Goal: Task Accomplishment & Management: Manage account settings

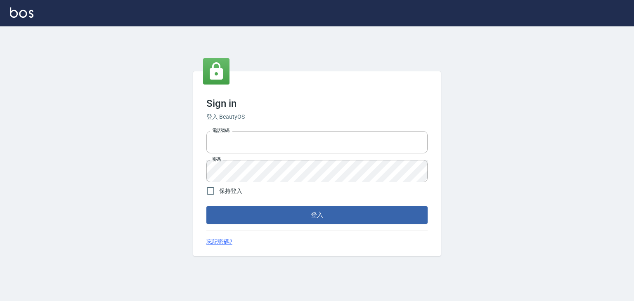
type input "6430581"
click at [228, 190] on span "保持登入" at bounding box center [230, 191] width 23 height 9
click at [219, 190] on input "保持登入" at bounding box center [210, 190] width 17 height 17
checkbox input "true"
click at [233, 203] on form "電話號碼 6430581 電話號碼 密碼 密碼 保持登入 登入" at bounding box center [316, 176] width 221 height 96
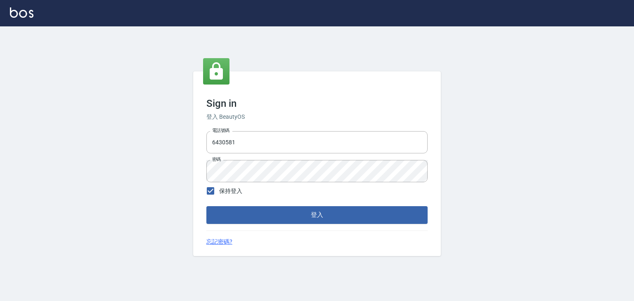
click at [236, 208] on button "登入" at bounding box center [316, 214] width 221 height 17
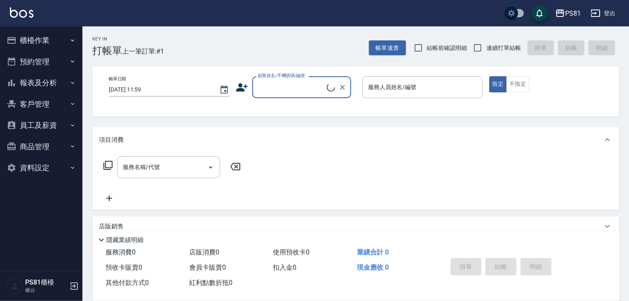
click at [54, 40] on button "櫃檯作業" at bounding box center [41, 40] width 76 height 21
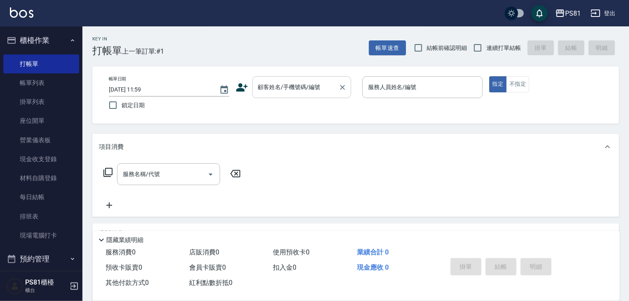
click at [321, 84] on input "顧客姓名/手機號碼/編號" at bounding box center [295, 87] width 79 height 14
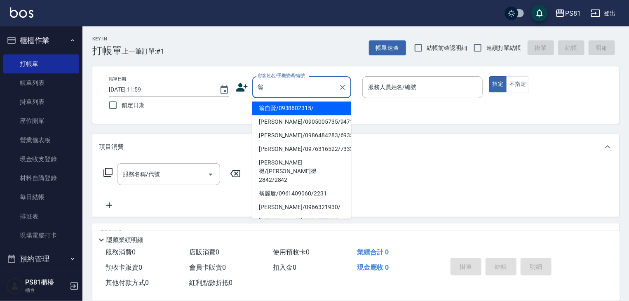
click at [316, 112] on li "翁自賢/0938602315/" at bounding box center [301, 108] width 99 height 14
type input "翁自賢/0938602315/"
type input "小芸-8"
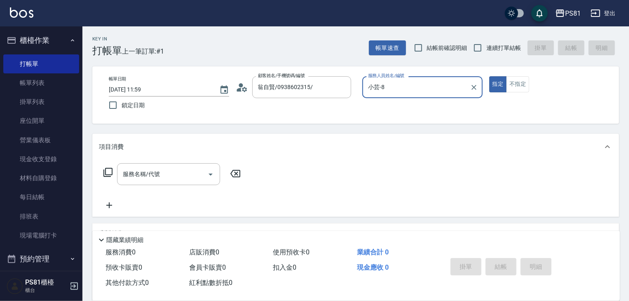
click at [489, 43] on label "連續打單結帳" at bounding box center [495, 47] width 52 height 17
click at [487, 43] on input "連續打單結帳" at bounding box center [477, 47] width 17 height 17
checkbox input "true"
click at [519, 87] on button "不指定" at bounding box center [518, 84] width 23 height 16
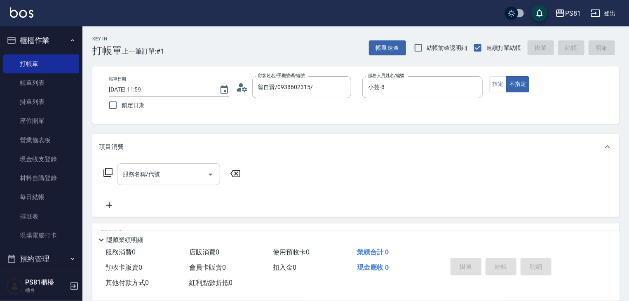
click at [178, 170] on input "服務名稱/代號" at bounding box center [162, 174] width 83 height 14
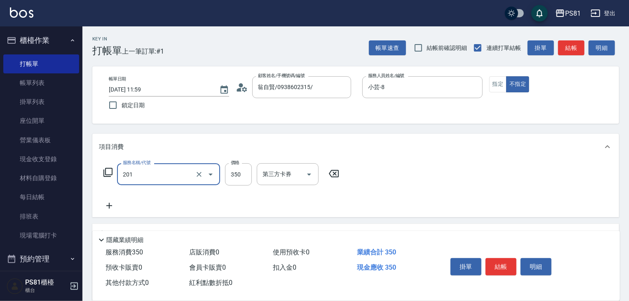
type input "洗剪350(201)"
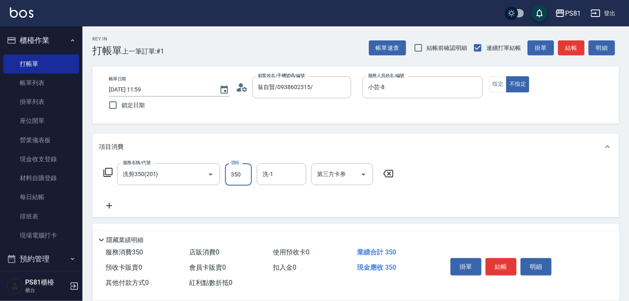
click at [492, 274] on div "掛單 結帳 明細" at bounding box center [502, 268] width 108 height 26
click at [497, 264] on button "結帳" at bounding box center [501, 266] width 31 height 17
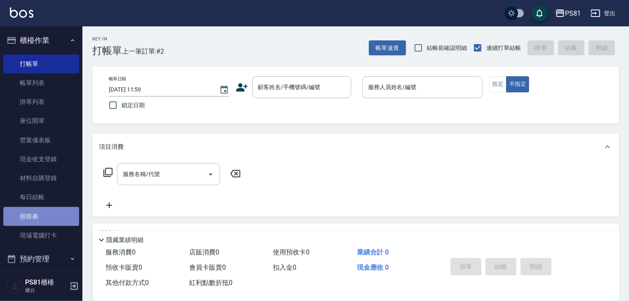
click at [47, 223] on link "排班表" at bounding box center [41, 216] width 76 height 19
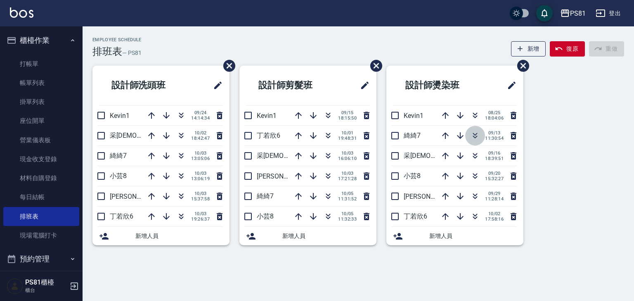
click at [472, 137] on icon "button" at bounding box center [475, 136] width 10 height 10
click at [327, 192] on icon "button" at bounding box center [328, 196] width 10 height 10
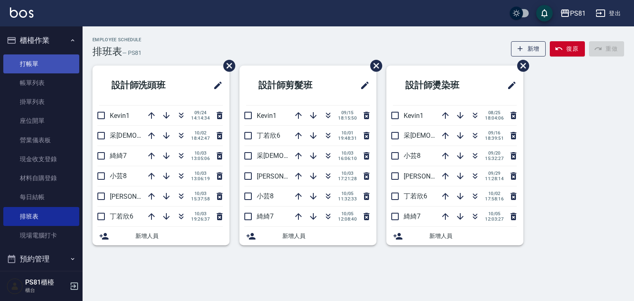
click at [37, 64] on link "打帳單" at bounding box center [41, 63] width 76 height 19
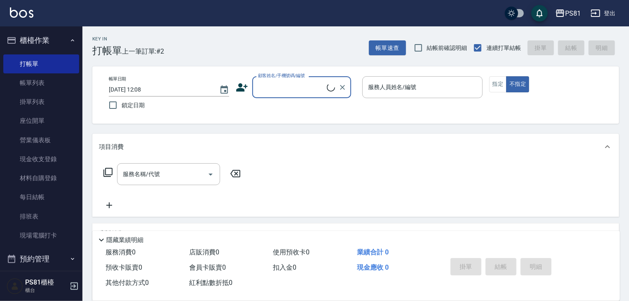
click at [327, 90] on icon at bounding box center [331, 87] width 9 height 9
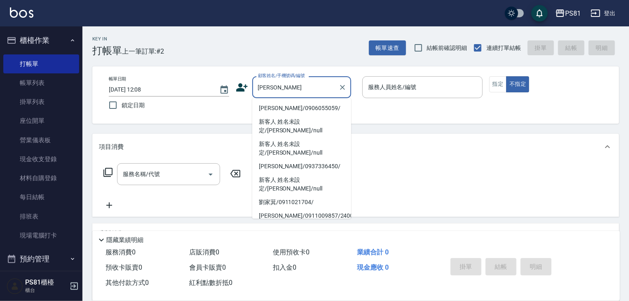
type input "劉家錡/0906055059/"
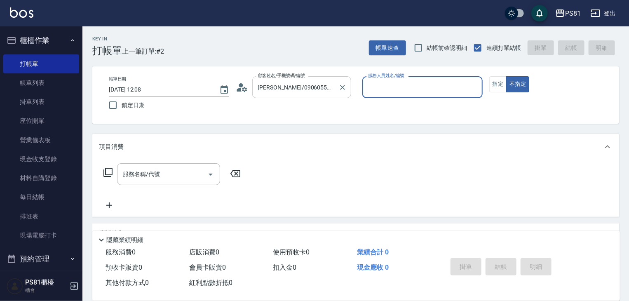
type input "小芸-8"
click at [507, 76] on button "不指定" at bounding box center [518, 84] width 23 height 16
type button "false"
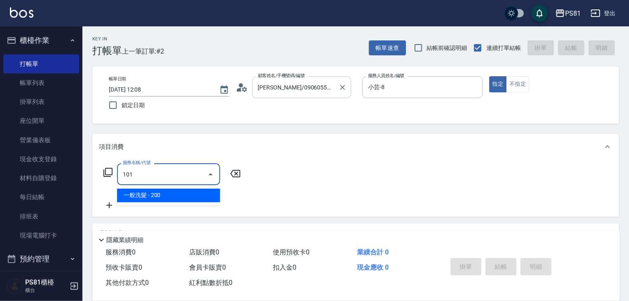
type input "一般洗髮(101)"
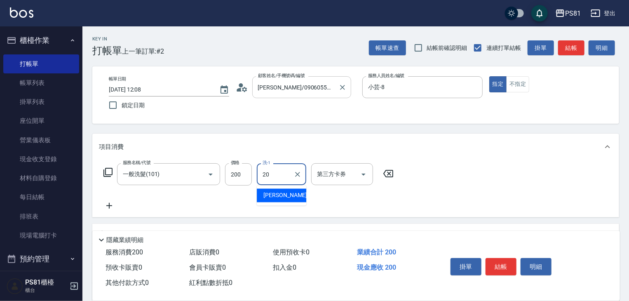
type input "妍妍-20"
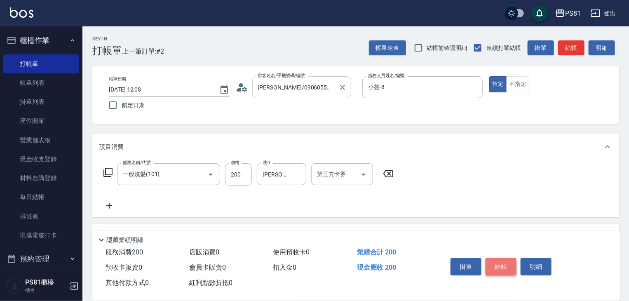
click at [505, 262] on button "結帳" at bounding box center [501, 266] width 31 height 17
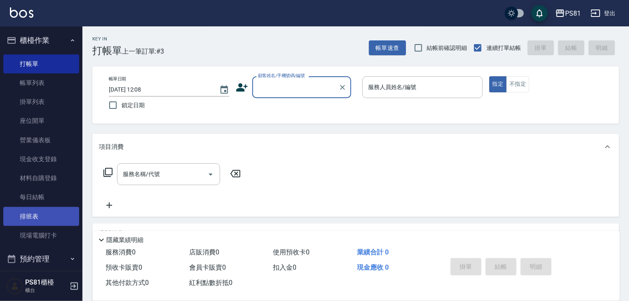
click at [34, 208] on link "排班表" at bounding box center [41, 216] width 76 height 19
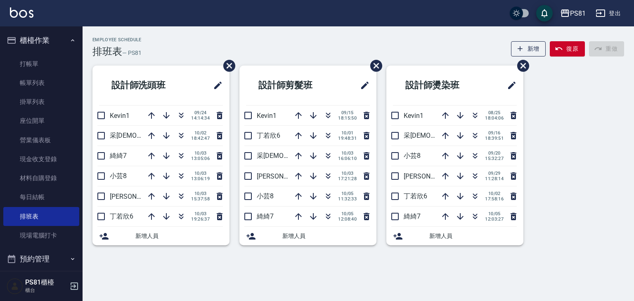
click at [205, 40] on div "Employee Schedule 排班表 — PS81 新增 復原 重做" at bounding box center [357, 47] width 531 height 20
drag, startPoint x: 14, startPoint y: 24, endPoint x: 18, endPoint y: 33, distance: 9.4
click at [18, 33] on div "PS81 登出 櫃檯作業 打帳單 帳單列表 掛單列表 座位開單 營業儀表板 現金收支登錄 材料自購登錄 每日結帳 排班表 現場電腦打卡 預約管理 預約管理 單…" at bounding box center [317, 150] width 634 height 301
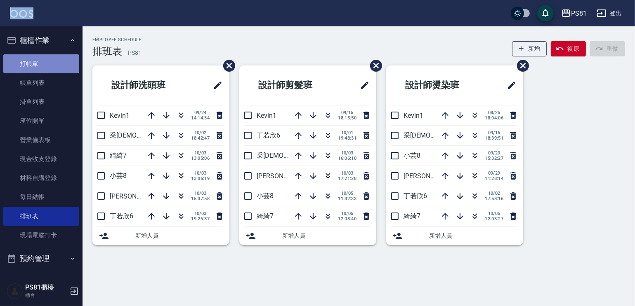
click at [41, 68] on link "打帳單" at bounding box center [41, 63] width 76 height 19
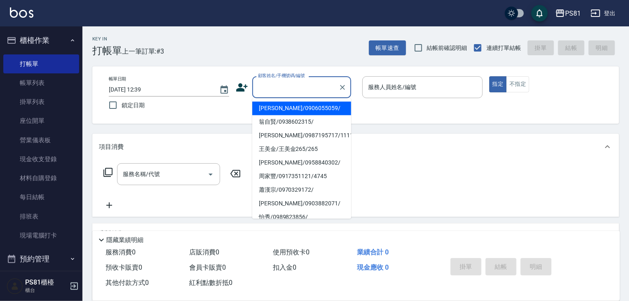
click at [307, 90] on input "顧客姓名/手機號碼/編號" at bounding box center [295, 87] width 79 height 14
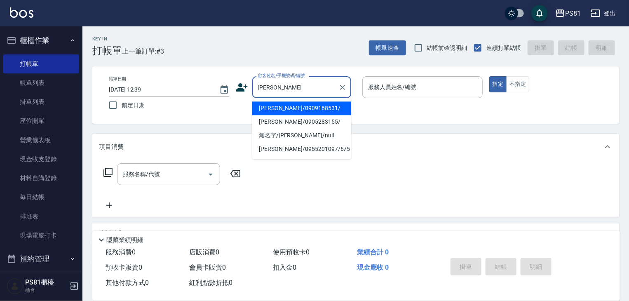
click at [316, 111] on li "陳又嘉/0909168531/" at bounding box center [301, 108] width 99 height 14
type input "陳又嘉/0909168531/"
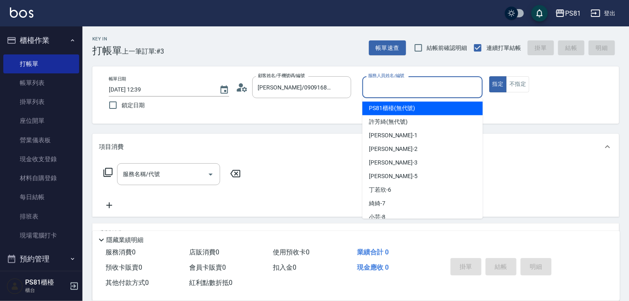
click at [432, 85] on input "服務人員姓名/編號" at bounding box center [422, 87] width 113 height 14
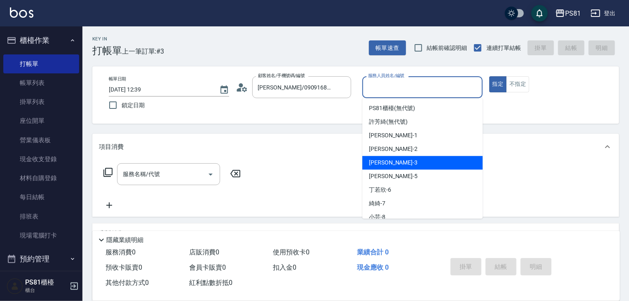
click at [398, 163] on div "晏菱 -3" at bounding box center [423, 163] width 120 height 14
type input "晏菱-3"
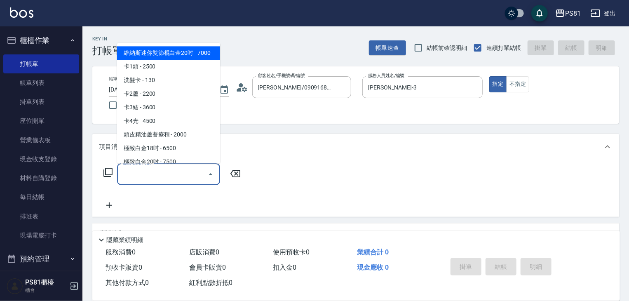
click at [167, 177] on input "服務名稱/代號" at bounding box center [162, 174] width 83 height 14
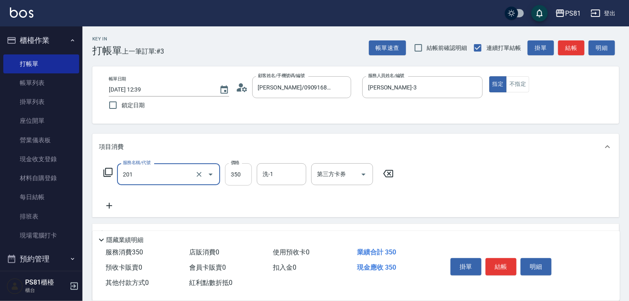
type input "洗剪350(201)"
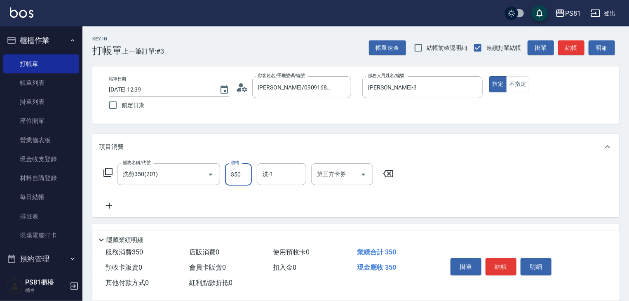
click at [238, 175] on input "350" at bounding box center [238, 174] width 27 height 22
type input "450"
click at [115, 204] on icon at bounding box center [109, 206] width 21 height 10
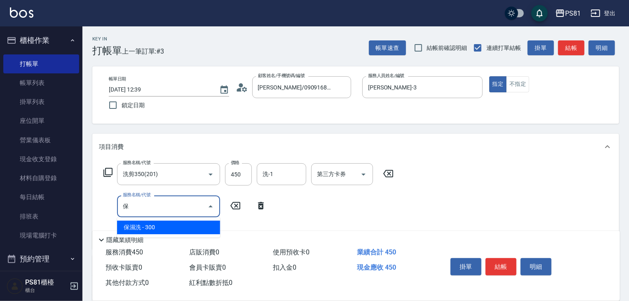
click at [211, 232] on span "保濕洗 - 300" at bounding box center [168, 228] width 103 height 14
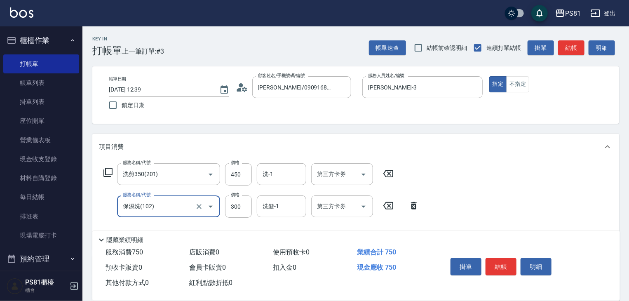
type input "保濕洗(102)"
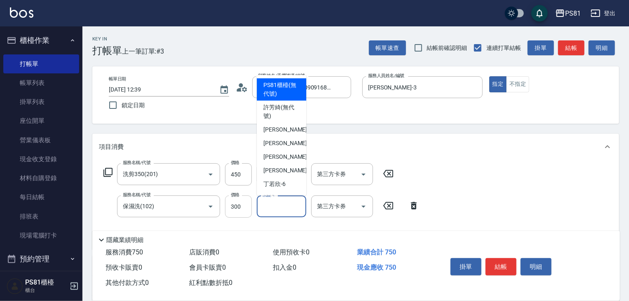
drag, startPoint x: 256, startPoint y: 208, endPoint x: 250, endPoint y: 210, distance: 6.1
click at [250, 210] on div "服務名稱/代號 保濕洗(102) 服務名稱/代號 價格 300 價格 洗髮-1 洗髮-1 第三方卡券 第三方卡券" at bounding box center [261, 207] width 325 height 22
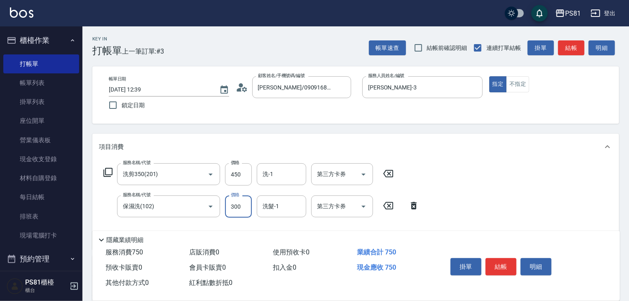
click at [249, 210] on input "300" at bounding box center [238, 207] width 27 height 22
type input "500"
type input "Q比-21"
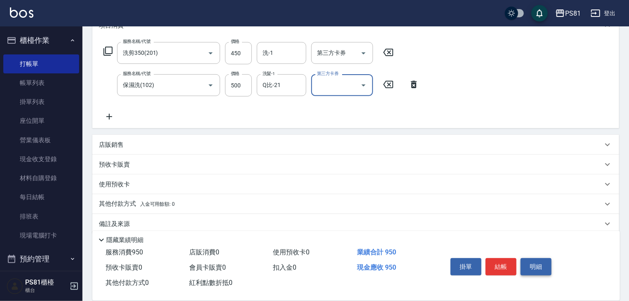
scroll to position [132, 0]
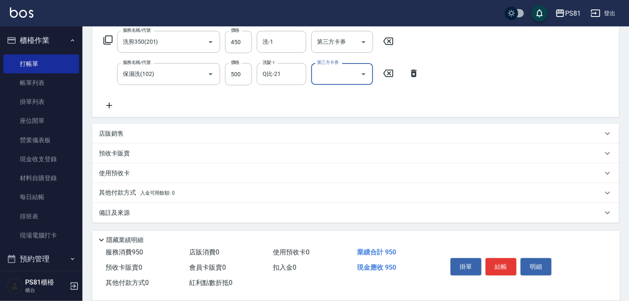
click at [507, 261] on button "結帳" at bounding box center [501, 266] width 31 height 17
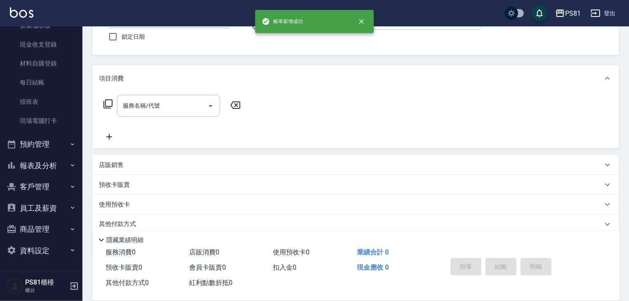
scroll to position [100, 0]
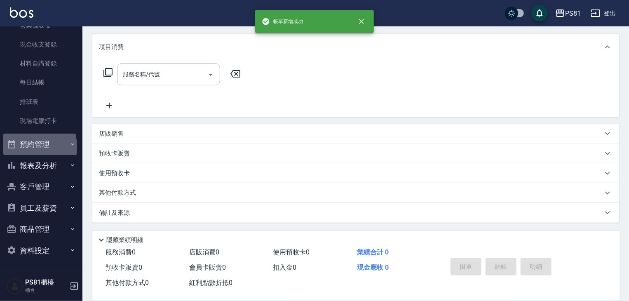
click at [22, 147] on button "預約管理" at bounding box center [41, 144] width 76 height 21
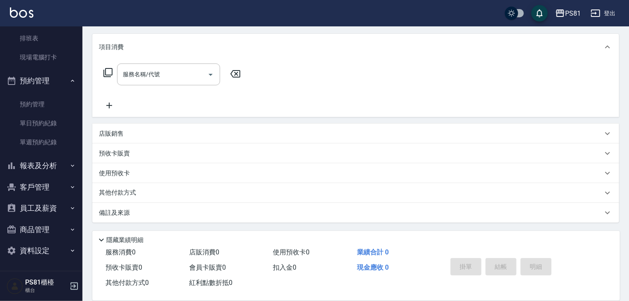
click at [61, 165] on button "報表及分析" at bounding box center [41, 165] width 76 height 21
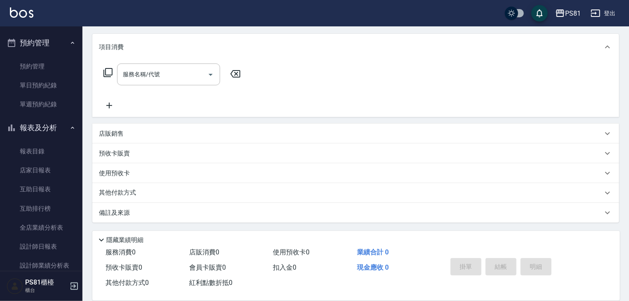
scroll to position [384, 0]
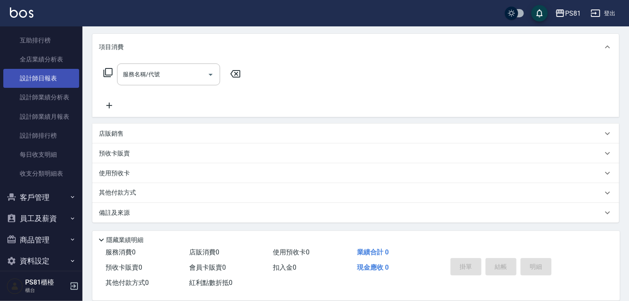
click at [46, 86] on link "設計師日報表" at bounding box center [41, 78] width 76 height 19
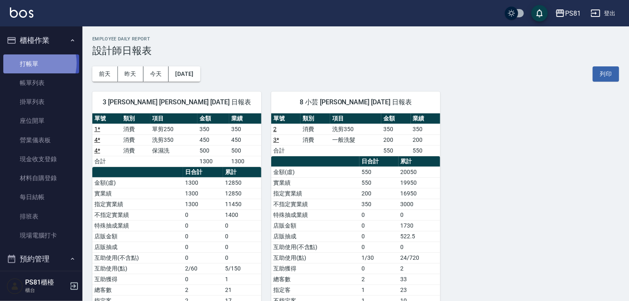
click at [30, 63] on link "打帳單" at bounding box center [41, 63] width 76 height 19
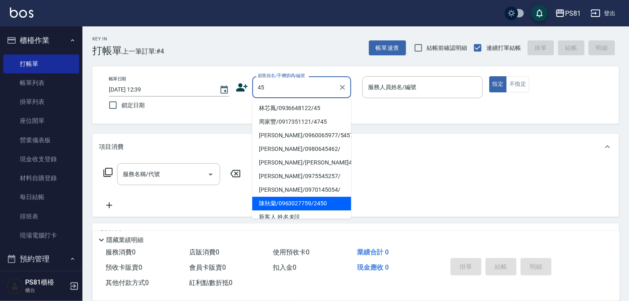
click at [288, 199] on li "陳秋蘭/0963027759/2450" at bounding box center [301, 204] width 99 height 14
type input "陳秋蘭/0963027759/2450"
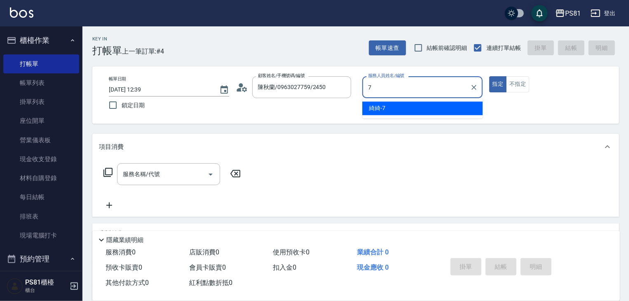
click at [376, 106] on span "綺綺 -7" at bounding box center [377, 108] width 16 height 9
type input "綺綺-7"
click at [170, 176] on input "服務名稱/代號" at bounding box center [162, 174] width 83 height 14
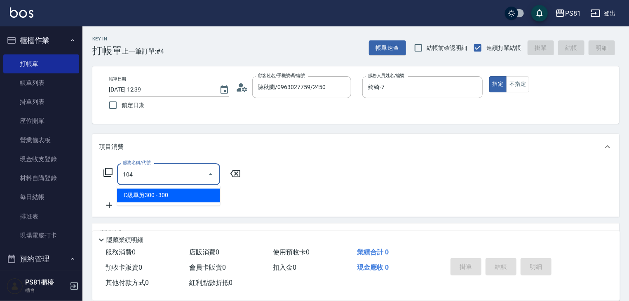
click at [173, 188] on ul "C級單剪300 - 300" at bounding box center [168, 196] width 103 height 20
click at [173, 191] on span "C級單剪300 - 300" at bounding box center [168, 196] width 103 height 14
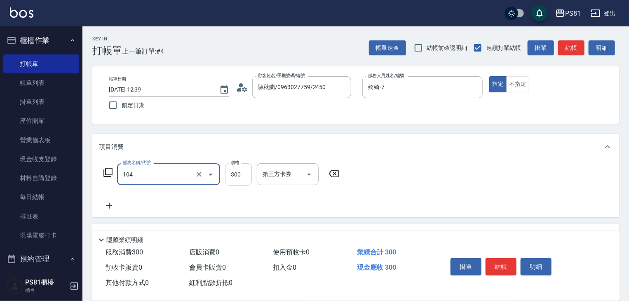
type input "C級單剪300(104)"
click at [231, 179] on input "300" at bounding box center [238, 174] width 27 height 22
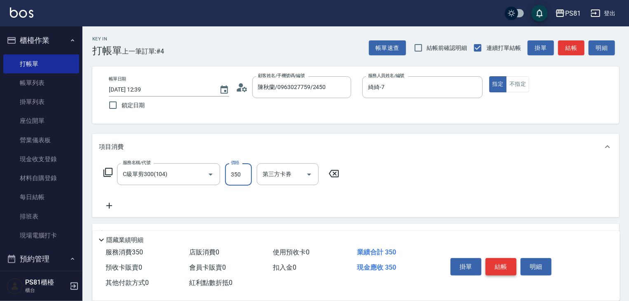
type input "350"
click at [497, 264] on button "結帳" at bounding box center [501, 266] width 31 height 17
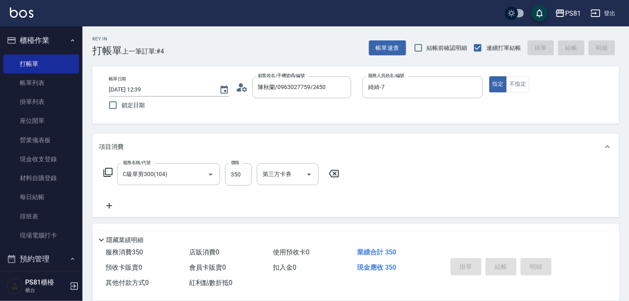
type input "2025/10/05 12:48"
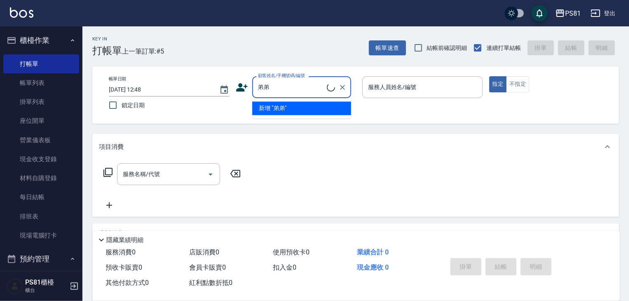
type input "無名字/弟弟/null"
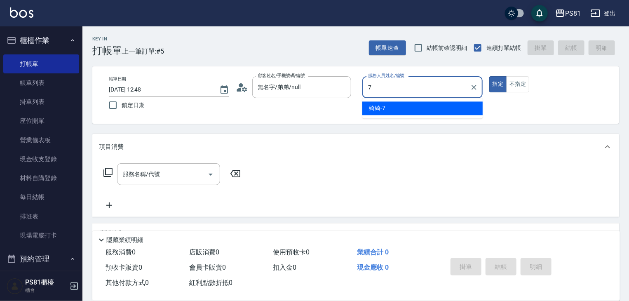
drag, startPoint x: 376, startPoint y: 113, endPoint x: 330, endPoint y: 125, distance: 47.6
click at [375, 114] on div "綺綺 -7" at bounding box center [423, 108] width 120 height 14
type input "綺綺-7"
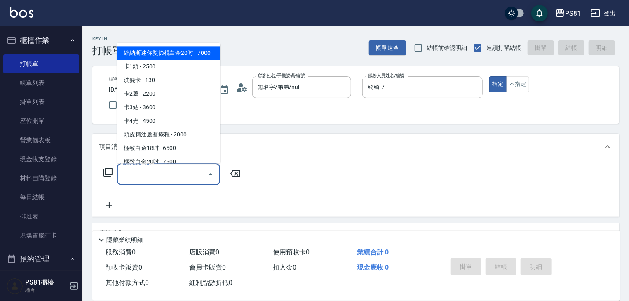
drag, startPoint x: 198, startPoint y: 175, endPoint x: 195, endPoint y: 172, distance: 4.4
click at [196, 172] on input "服務名稱/代號" at bounding box center [162, 174] width 83 height 14
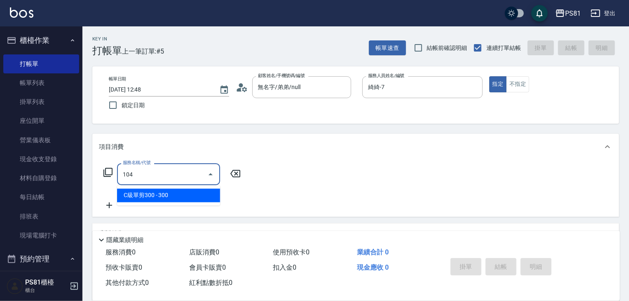
click at [187, 191] on ul "C級單剪300 - 300" at bounding box center [168, 196] width 103 height 20
drag, startPoint x: 190, startPoint y: 196, endPoint x: 202, endPoint y: 194, distance: 12.5
click at [190, 196] on span "C級單剪300 - 300" at bounding box center [168, 196] width 103 height 14
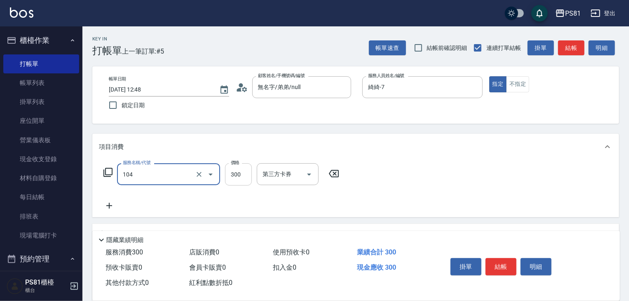
type input "C級單剪300(104)"
click at [229, 184] on input "300" at bounding box center [238, 174] width 27 height 22
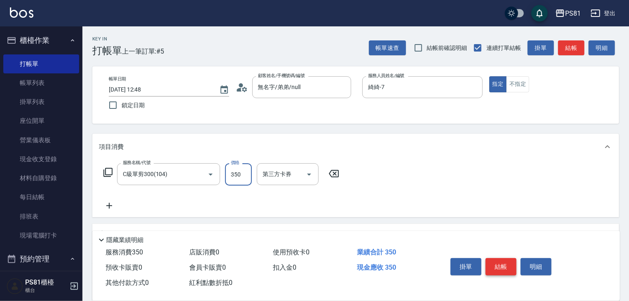
type input "350"
click at [513, 261] on button "結帳" at bounding box center [501, 266] width 31 height 17
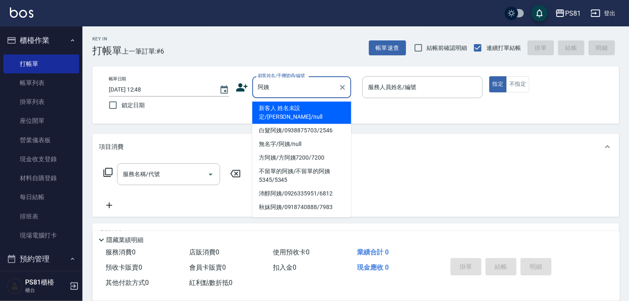
click at [280, 108] on li "新客人 姓名未設定/黃阿姨/null" at bounding box center [301, 112] width 99 height 22
type input "新客人 姓名未設定/黃阿姨/null"
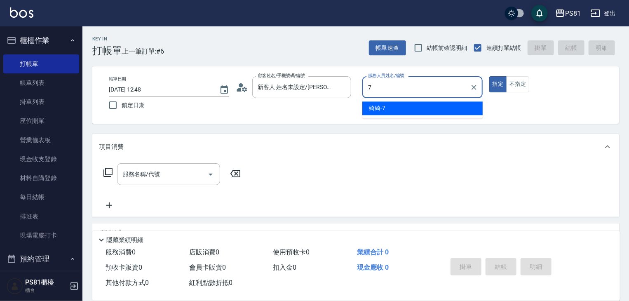
click at [395, 110] on div "綺綺 -7" at bounding box center [423, 108] width 120 height 14
type input "綺綺-7"
click at [169, 174] on input "服務名稱/代號" at bounding box center [162, 174] width 83 height 14
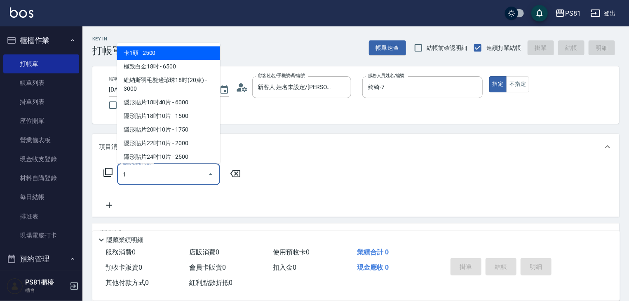
click at [172, 164] on div "1 服務名稱/代號" at bounding box center [168, 174] width 103 height 22
click at [170, 165] on div "1 服務名稱/代號" at bounding box center [168, 174] width 103 height 22
click at [168, 169] on input "1" at bounding box center [162, 174] width 83 height 14
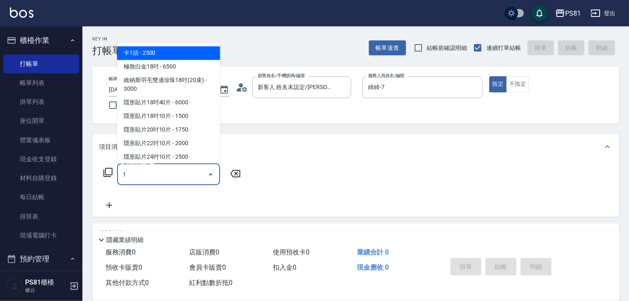
click at [168, 169] on input "1" at bounding box center [162, 174] width 83 height 14
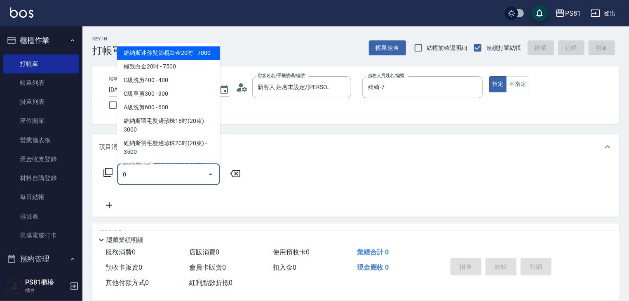
click at [166, 177] on input "0" at bounding box center [162, 174] width 83 height 14
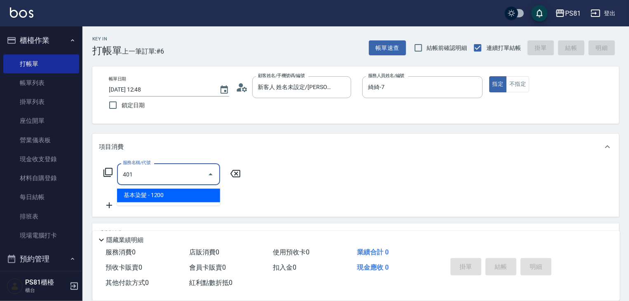
click at [165, 195] on span "基本染髮 - 1200" at bounding box center [168, 196] width 103 height 14
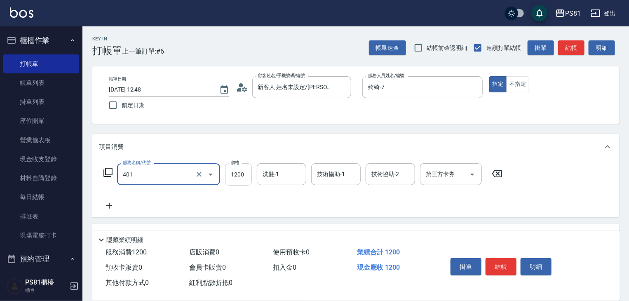
type input "基本染髮(401)"
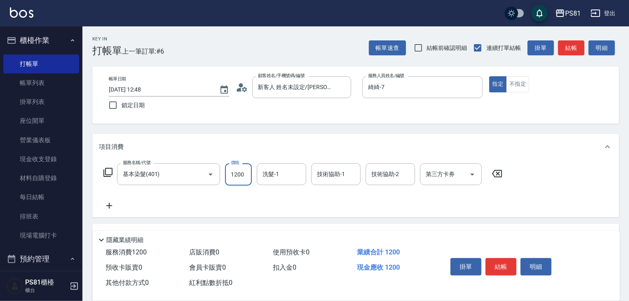
click at [241, 183] on input "1200" at bounding box center [238, 174] width 27 height 22
type input "2000"
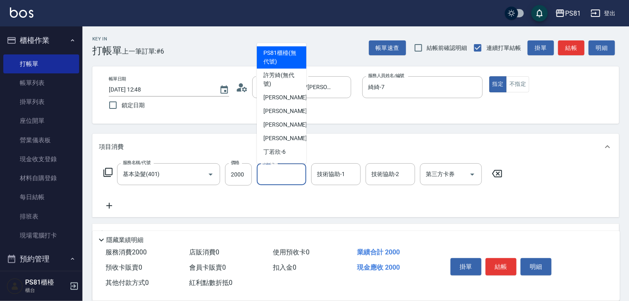
click at [276, 175] on input "洗髮-1" at bounding box center [282, 174] width 42 height 14
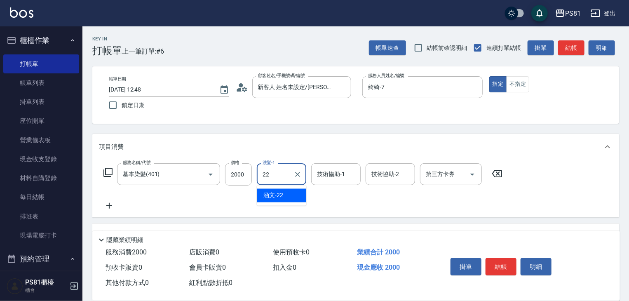
click at [284, 195] on div "涵文 -22" at bounding box center [281, 196] width 49 height 14
type input "涵文-22"
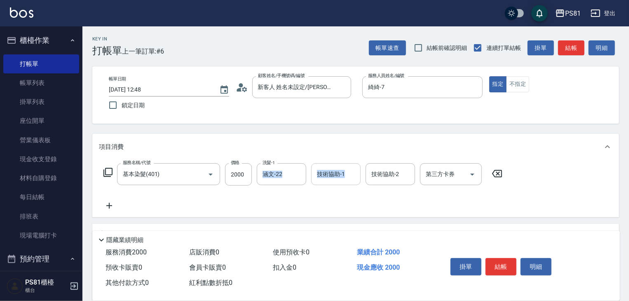
click at [311, 179] on div "服務名稱/代號 基本染髮(401) 服務名稱/代號 價格 2000 價格 洗髮-1 涵文-22 洗髮-1 技術協助-1 技術協助-1 技術協助-2 技術協助-…" at bounding box center [303, 174] width 409 height 22
click at [337, 170] on input "技術協助-1" at bounding box center [336, 174] width 42 height 14
click at [330, 191] on span "涵文 -22" at bounding box center [328, 195] width 20 height 9
type input "涵文-22"
click at [115, 202] on icon at bounding box center [109, 206] width 21 height 10
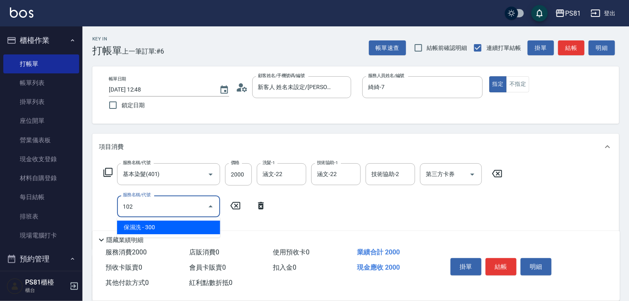
drag, startPoint x: 162, startPoint y: 228, endPoint x: 183, endPoint y: 221, distance: 21.8
click at [163, 227] on span "保濕洗 - 300" at bounding box center [168, 228] width 103 height 14
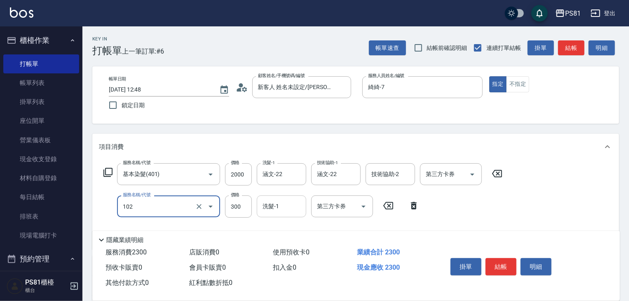
type input "保濕洗(102)"
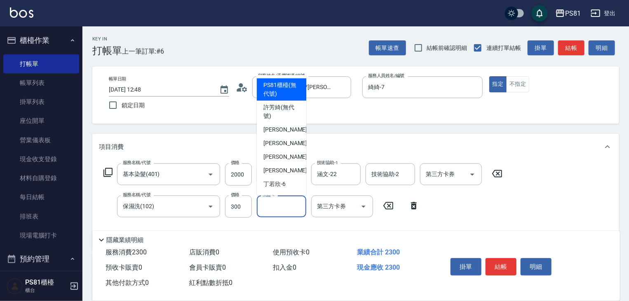
click at [271, 201] on input "洗髮-1" at bounding box center [282, 206] width 42 height 14
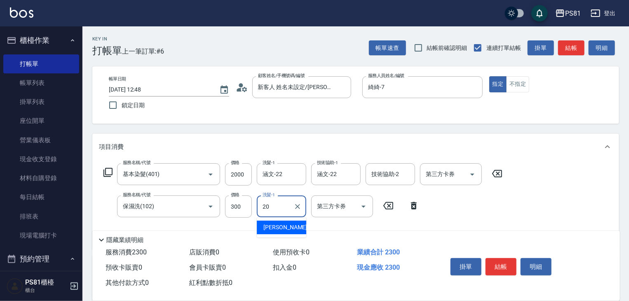
click at [277, 230] on span "妍妍 -20" at bounding box center [290, 227] width 52 height 9
type input "妍妍-20"
click at [492, 259] on button "結帳" at bounding box center [501, 266] width 31 height 17
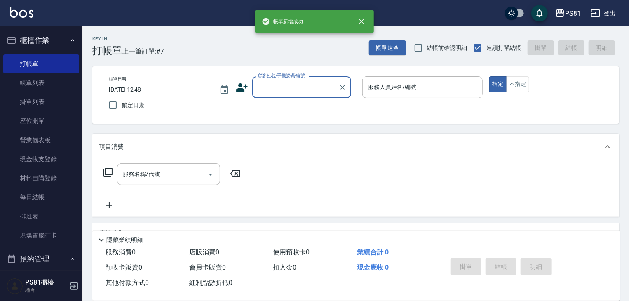
scroll to position [247, 0]
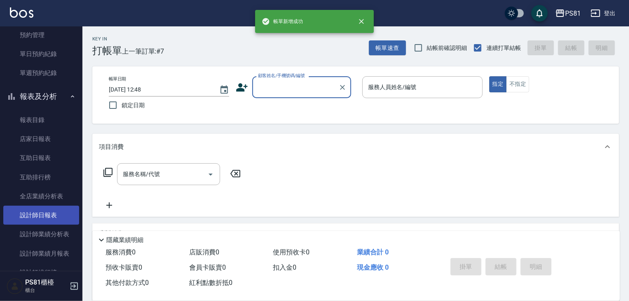
click at [50, 212] on link "設計師日報表" at bounding box center [41, 215] width 76 height 19
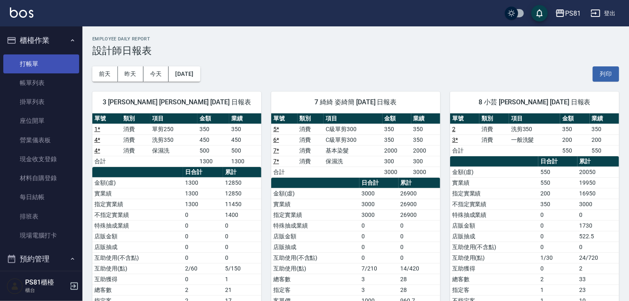
click at [32, 67] on link "打帳單" at bounding box center [41, 63] width 76 height 19
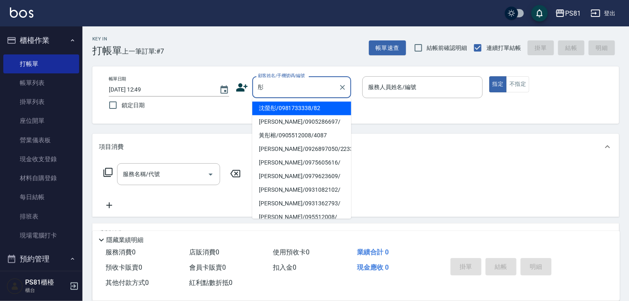
drag, startPoint x: 302, startPoint y: 106, endPoint x: 306, endPoint y: 108, distance: 4.5
click at [305, 108] on li "沈螢彤/0981733338/82" at bounding box center [301, 108] width 99 height 14
type input "沈螢彤/0981733338/82"
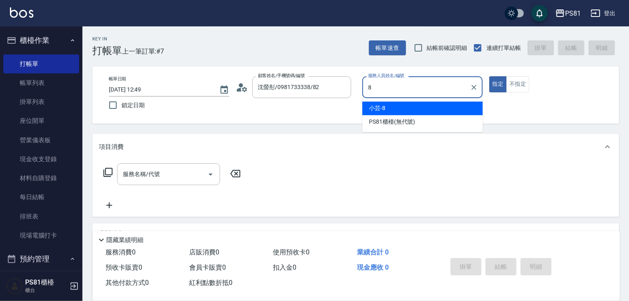
type input "小芸-8"
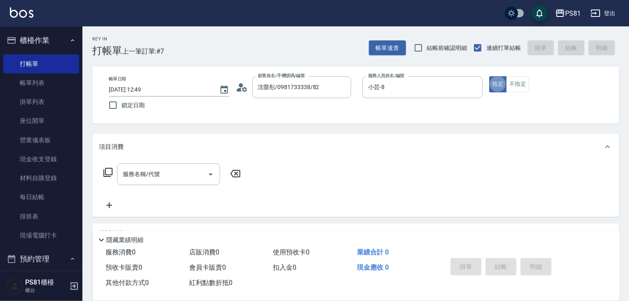
type button "true"
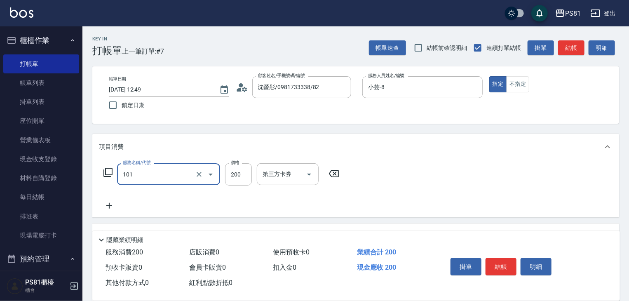
type input "一般洗髮(101)"
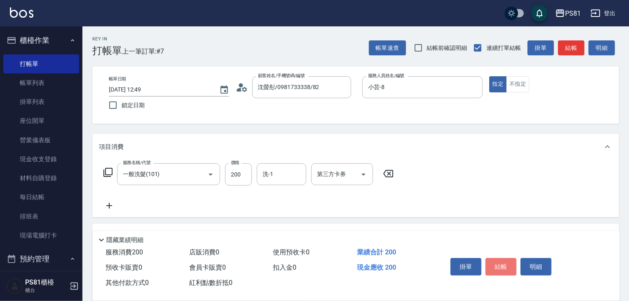
click at [508, 258] on button "結帳" at bounding box center [501, 266] width 31 height 17
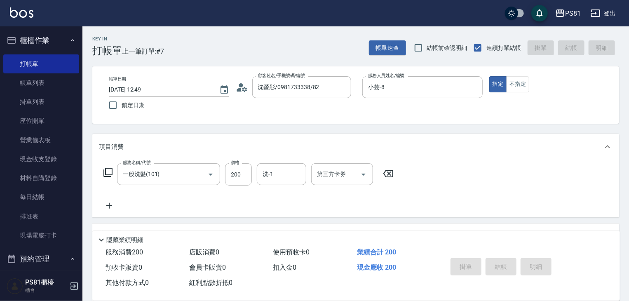
type input "2025/10/05 12:51"
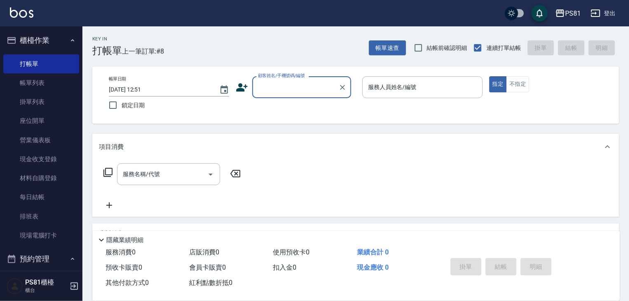
drag, startPoint x: 509, startPoint y: 258, endPoint x: 439, endPoint y: 14, distance: 254.4
click at [445, 130] on div "Key In 打帳單 上一筆訂單:#8 帳單速查 結帳前確認明細 連續打單結帳 掛單 結帳 明細 帳單日期 2025/10/05 12:51 鎖定日期 顧客姓…" at bounding box center [355, 213] width 547 height 375
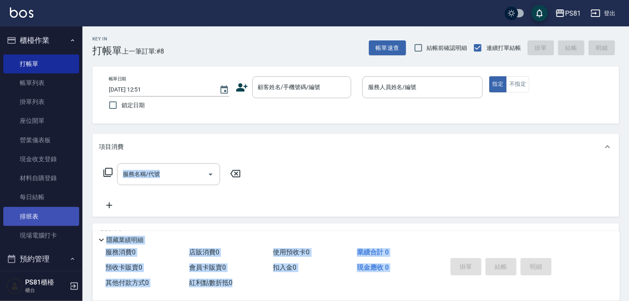
click at [47, 213] on link "排班表" at bounding box center [41, 216] width 76 height 19
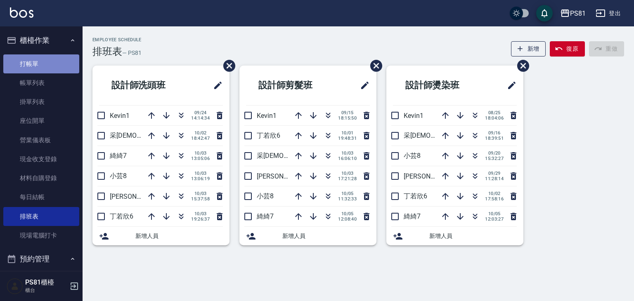
click at [49, 68] on link "打帳單" at bounding box center [41, 63] width 76 height 19
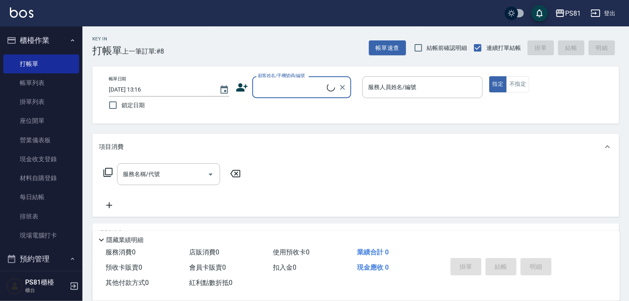
click at [317, 85] on input "顧客姓名/手機號碼/編號" at bounding box center [291, 87] width 71 height 14
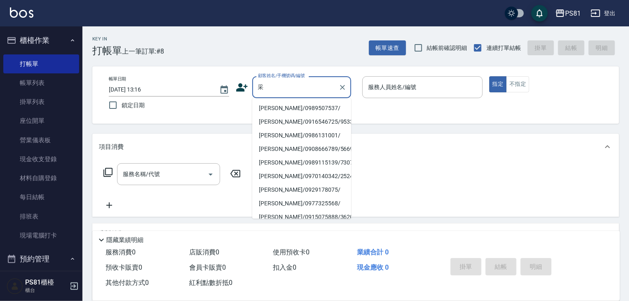
click at [296, 104] on li "陳采晴/0989507537/" at bounding box center [301, 108] width 99 height 14
type input "陳采晴/0989507537/"
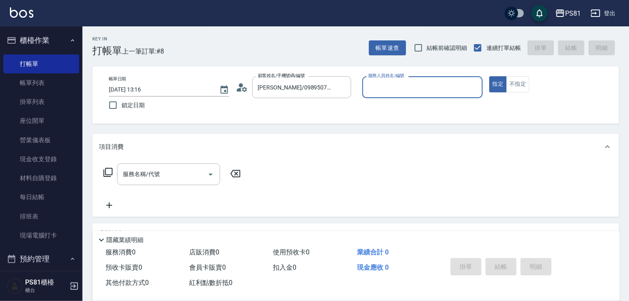
click at [405, 88] on input "服務人員姓名/編號" at bounding box center [422, 87] width 113 height 14
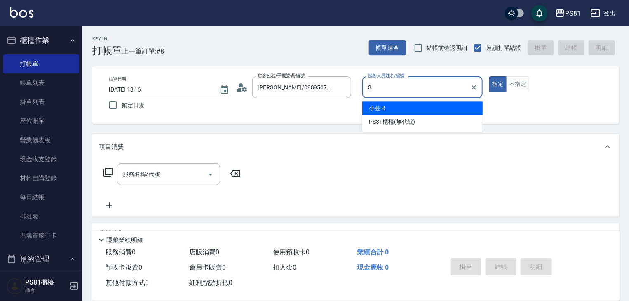
type input "小芸-8"
type button "true"
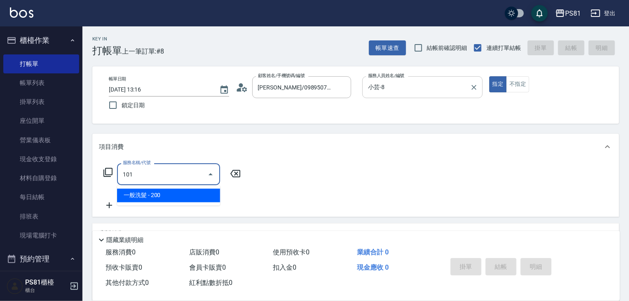
type input "一般洗髮(101)"
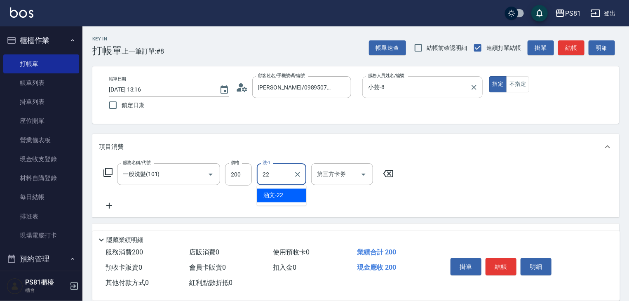
type input "涵文-22"
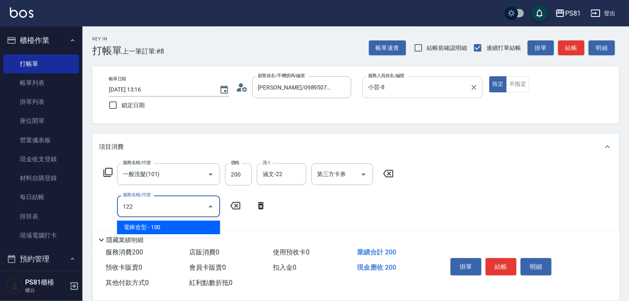
type input "電棒造型(122)"
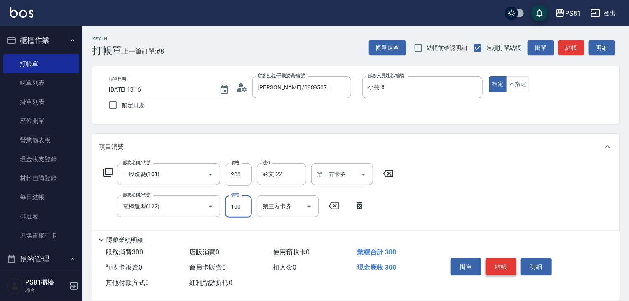
click at [507, 258] on button "結帳" at bounding box center [501, 266] width 31 height 17
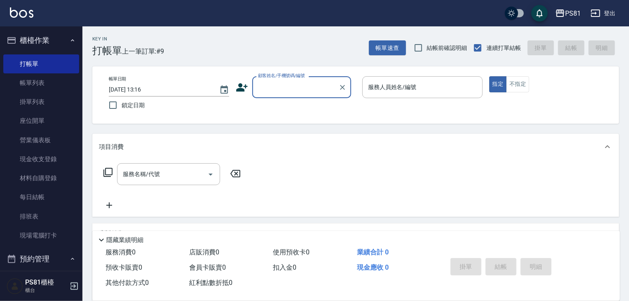
click at [293, 79] on div "顧客姓名/手機號碼/編號" at bounding box center [301, 87] width 99 height 22
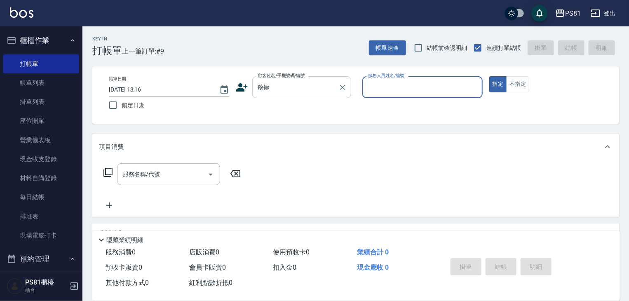
click at [300, 83] on input "啟德" at bounding box center [295, 87] width 79 height 14
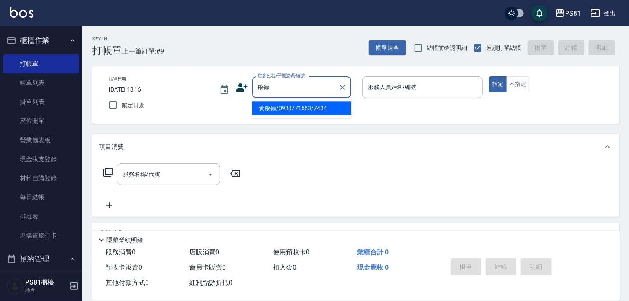
click at [267, 113] on li "黃啟德/0938771663/7434" at bounding box center [301, 108] width 99 height 14
type input "黃啟德/0938771663/7434"
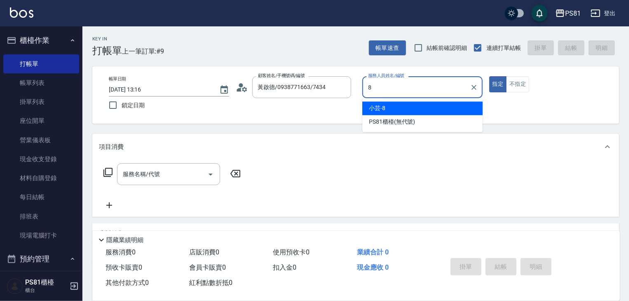
type input "小芸-8"
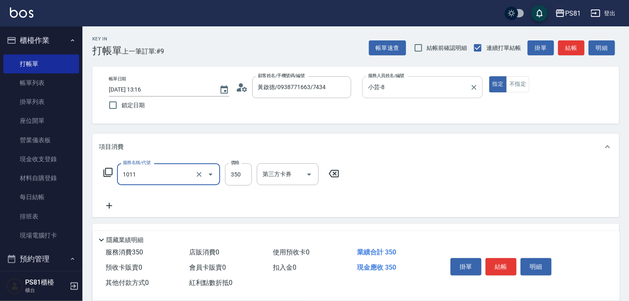
type input "B級單剪(1011)"
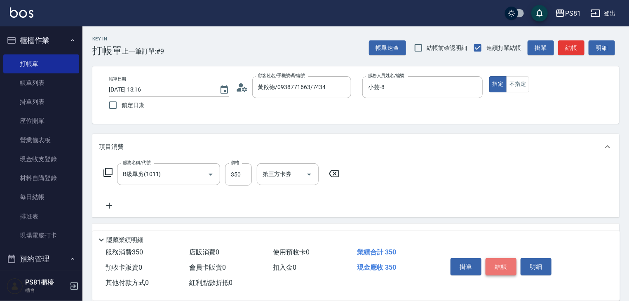
click at [503, 259] on button "結帳" at bounding box center [501, 266] width 31 height 17
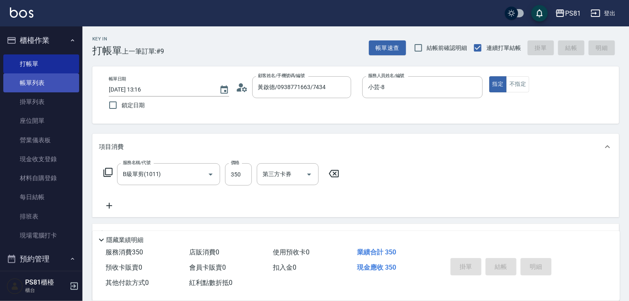
type input "2025/10/05 13:33"
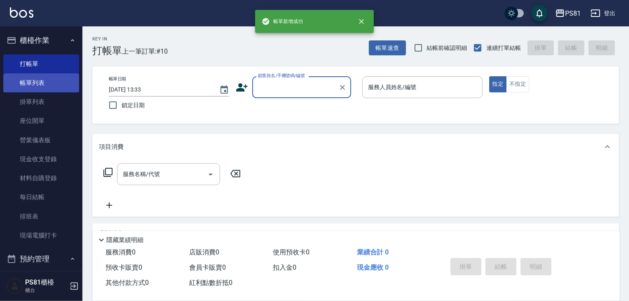
click at [30, 85] on link "帳單列表" at bounding box center [41, 82] width 76 height 19
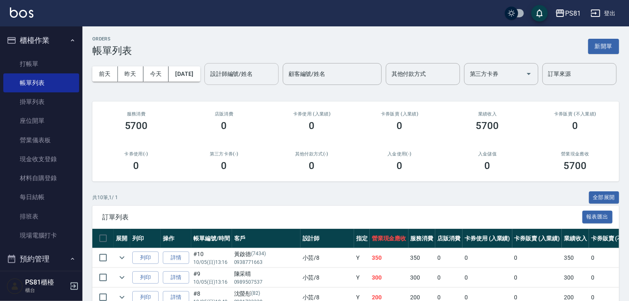
click at [208, 81] on input "設計師編號/姓名" at bounding box center [241, 74] width 67 height 14
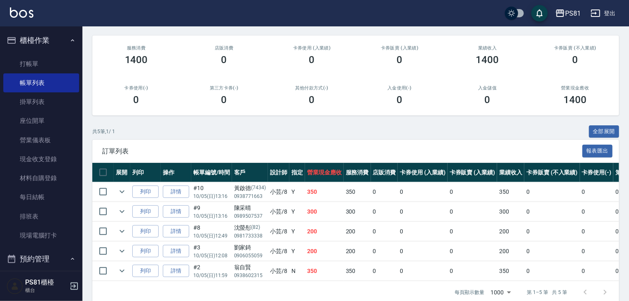
scroll to position [110, 0]
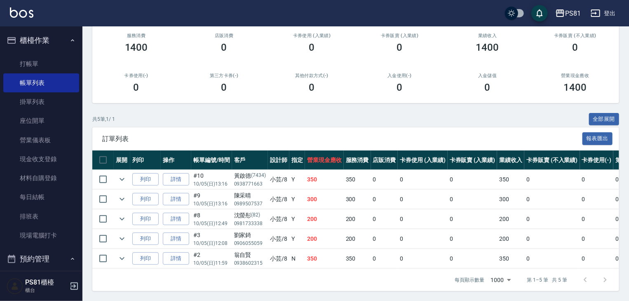
type input "小芸-8"
drag, startPoint x: 231, startPoint y: 165, endPoint x: 240, endPoint y: 172, distance: 12.1
click at [231, 170] on td "#10 10/05 (日) 13:16" at bounding box center [211, 179] width 41 height 19
drag, startPoint x: 242, startPoint y: 173, endPoint x: 272, endPoint y: 179, distance: 30.6
click at [272, 179] on tr "列印 詳情 #10 10/05 (日) 13:16 黃啟德 (7434) 0938771663 小芸 /8 Y 350 350 0 0 0 350 0 0 0…" at bounding box center [433, 179] width 683 height 19
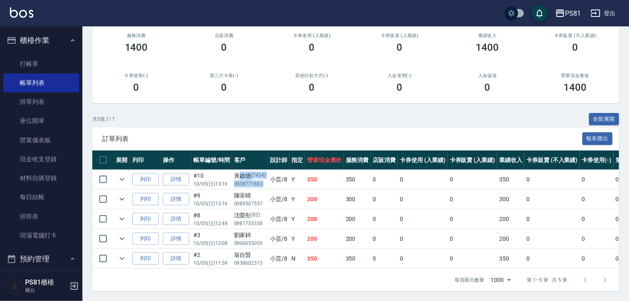
click at [272, 179] on td "小芸 /8" at bounding box center [278, 179] width 21 height 19
click at [125, 254] on icon "expand row" at bounding box center [122, 259] width 10 height 10
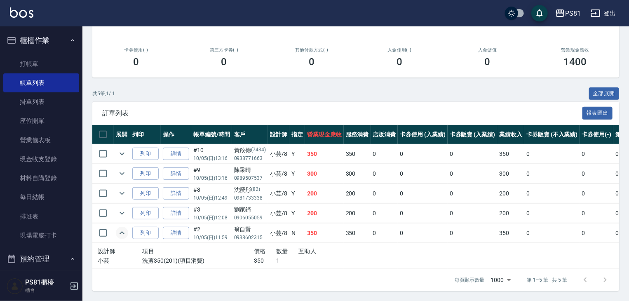
click at [125, 238] on icon "expand row" at bounding box center [122, 233] width 10 height 10
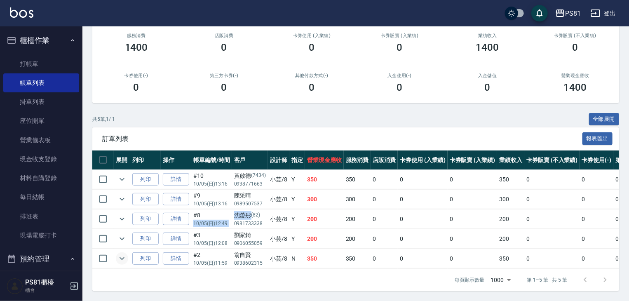
drag, startPoint x: 231, startPoint y: 208, endPoint x: 257, endPoint y: 203, distance: 25.8
click at [256, 210] on tr "列印 詳情 #8 10/05 (日) 12:49 沈螢彤 (82) 0981733338 小芸 /8 Y 200 200 0 0 0 200 0 0 0 0 0" at bounding box center [433, 219] width 683 height 19
click at [251, 191] on div "陳采晴" at bounding box center [250, 195] width 32 height 9
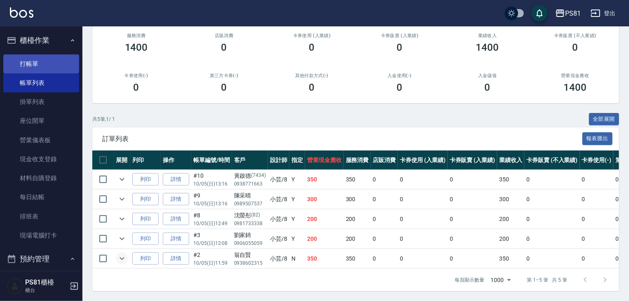
click at [39, 59] on link "打帳單" at bounding box center [41, 63] width 76 height 19
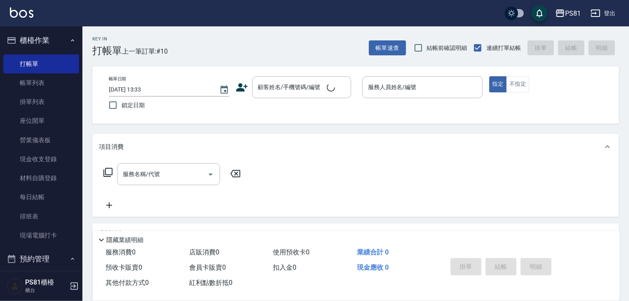
click at [144, 52] on span "上一筆訂單:#10" at bounding box center [145, 51] width 46 height 10
click at [238, 42] on div "Key In 打帳單 上一筆訂單:#10 帳單速查 結帳前確認明細 連續打單結帳 掛單 結帳 明細" at bounding box center [350, 41] width 537 height 30
drag, startPoint x: 64, startPoint y: 254, endPoint x: 54, endPoint y: 269, distance: 18.7
click at [54, 269] on button "預約管理" at bounding box center [41, 258] width 76 height 21
click at [270, 90] on input "顧客姓名/手機號碼/編號" at bounding box center [295, 87] width 79 height 14
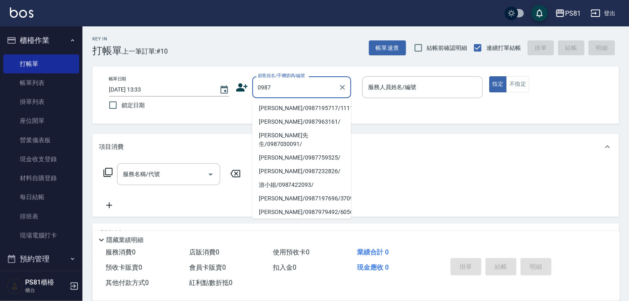
click at [309, 108] on li "張晏菱/0987195717/111111" at bounding box center [301, 108] width 99 height 14
type input "張晏菱/0987195717/111111"
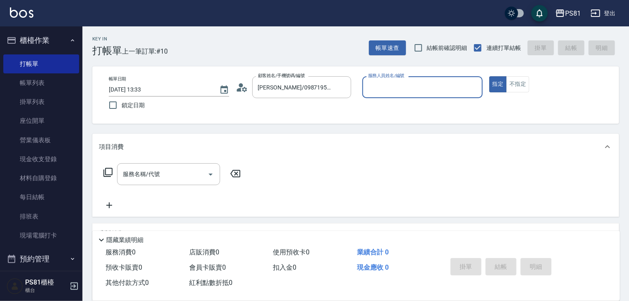
drag, startPoint x: 409, startPoint y: 86, endPoint x: 406, endPoint y: 96, distance: 10.4
click at [409, 87] on input "服務人員姓名/編號" at bounding box center [422, 87] width 113 height 14
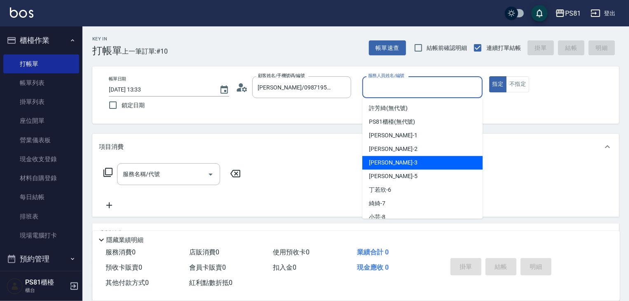
drag, startPoint x: 387, startPoint y: 161, endPoint x: 206, endPoint y: 192, distance: 183.7
click at [383, 162] on div "晏菱 -3" at bounding box center [423, 163] width 120 height 14
type input "晏菱-3"
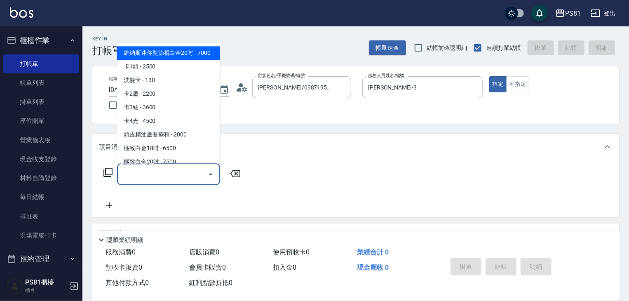
click at [155, 169] on input "服務名稱/代號" at bounding box center [162, 174] width 83 height 14
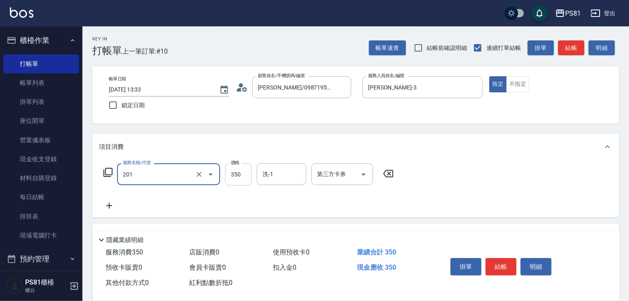
type input "洗剪350(201)"
click at [238, 174] on input "350" at bounding box center [238, 174] width 27 height 22
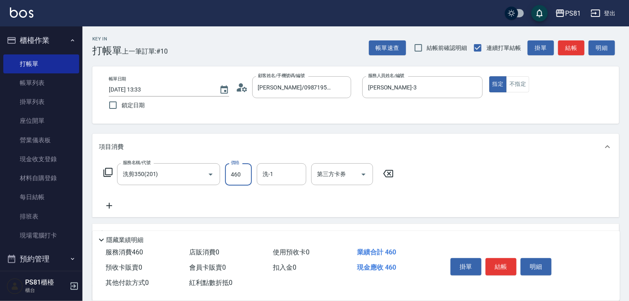
type input "460"
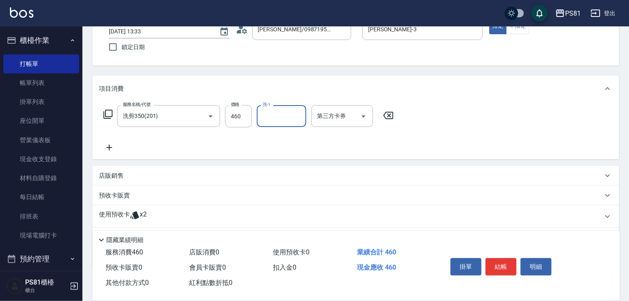
scroll to position [103, 0]
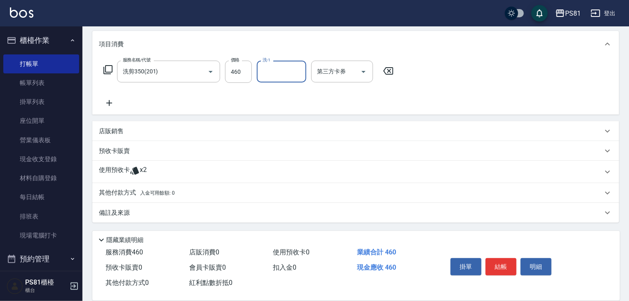
click at [146, 195] on span "入金可用餘額: 0" at bounding box center [157, 193] width 35 height 6
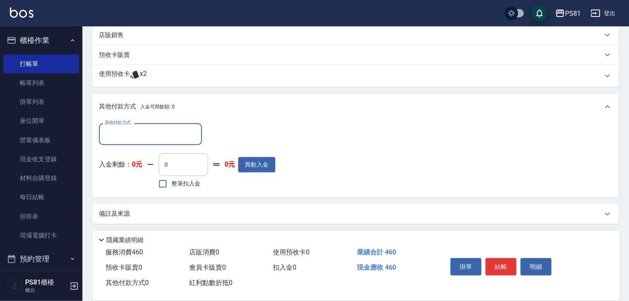
scroll to position [199, 0]
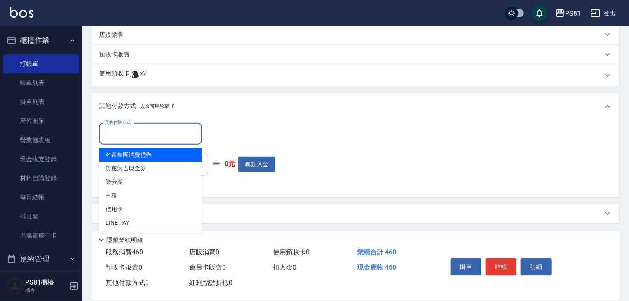
drag, startPoint x: 155, startPoint y: 133, endPoint x: 155, endPoint y: 139, distance: 5.8
click at [155, 134] on input "其他付款方式" at bounding box center [151, 134] width 96 height 14
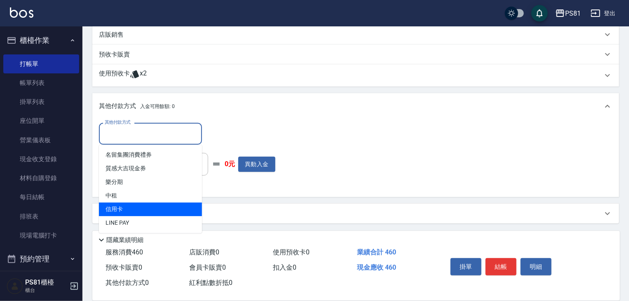
drag, startPoint x: 113, startPoint y: 207, endPoint x: 155, endPoint y: 191, distance: 44.8
click at [113, 207] on span "信用卡" at bounding box center [150, 210] width 103 height 14
type input "信用卡"
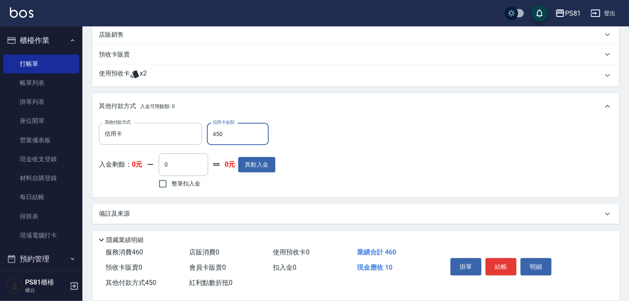
type input "450"
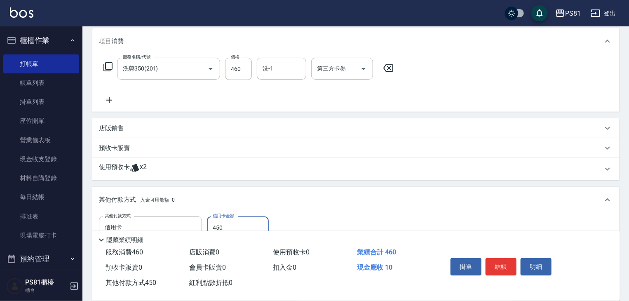
scroll to position [0, 0]
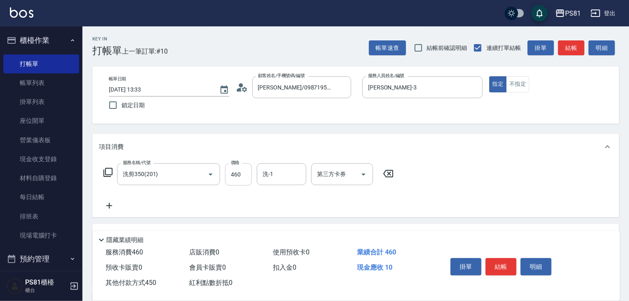
click at [243, 177] on input "460" at bounding box center [238, 174] width 27 height 22
type input "4"
type input "0"
type input "450"
click at [501, 261] on button "結帳" at bounding box center [501, 266] width 31 height 17
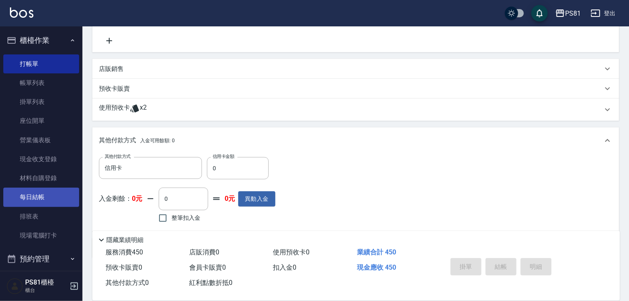
scroll to position [59, 0]
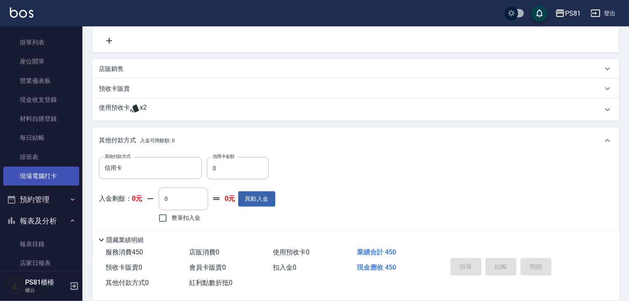
type input "2025/10/05 13:47"
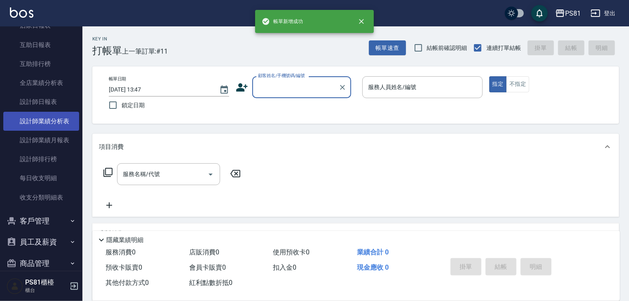
scroll to position [330, 0]
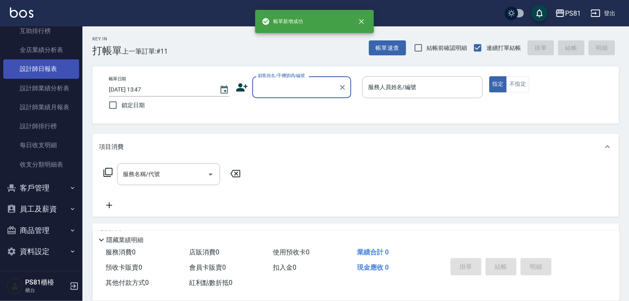
click at [54, 68] on link "設計師日報表" at bounding box center [41, 68] width 76 height 19
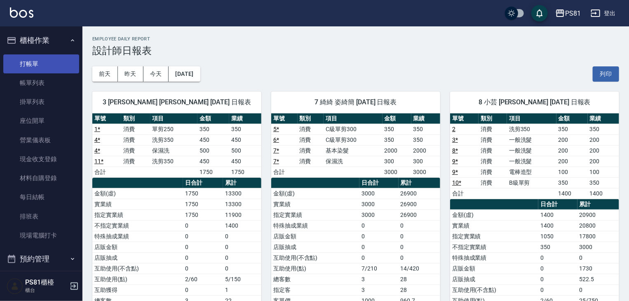
click at [63, 58] on link "打帳單" at bounding box center [41, 63] width 76 height 19
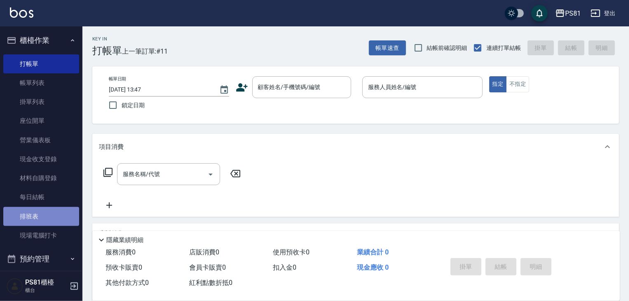
click at [42, 217] on link "排班表" at bounding box center [41, 216] width 76 height 19
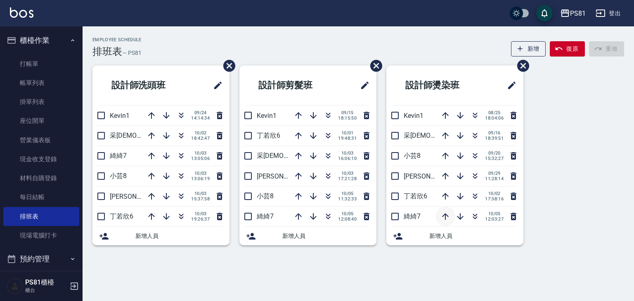
click at [445, 216] on icon "button" at bounding box center [445, 216] width 7 height 7
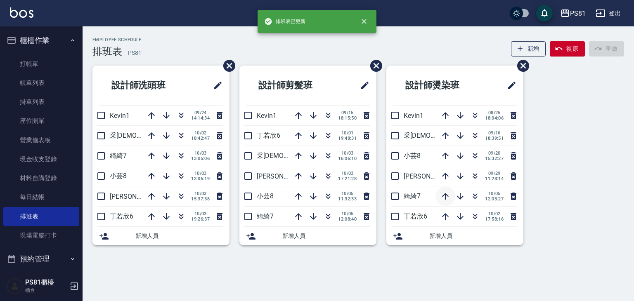
click at [444, 200] on icon "button" at bounding box center [445, 196] width 10 height 10
click at [443, 174] on icon "button" at bounding box center [445, 176] width 7 height 7
click at [444, 154] on icon "button" at bounding box center [445, 156] width 7 height 7
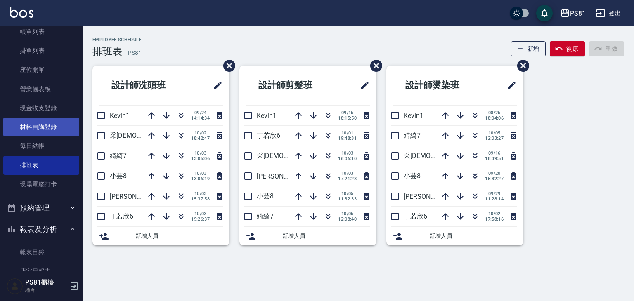
scroll to position [165, 0]
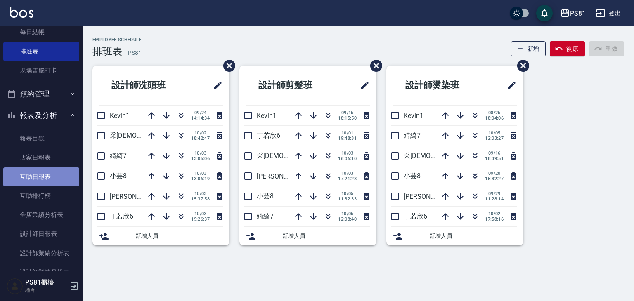
click at [64, 174] on link "互助日報表" at bounding box center [41, 176] width 76 height 19
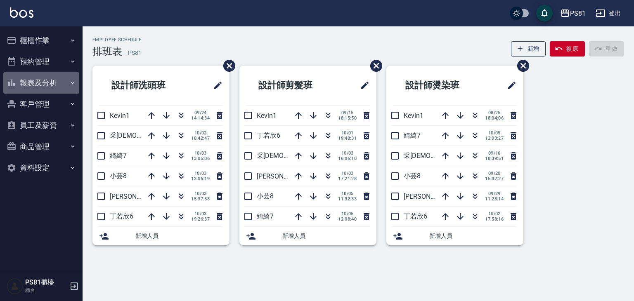
click at [64, 80] on button "報表及分析" at bounding box center [41, 82] width 76 height 21
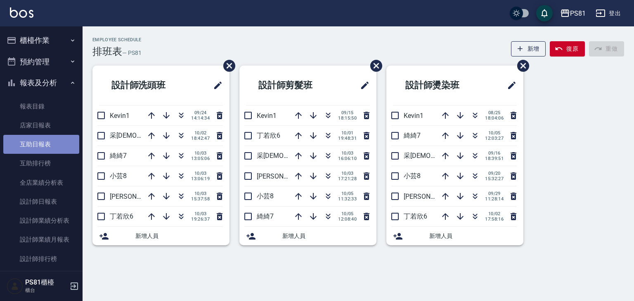
click at [48, 138] on link "互助日報表" at bounding box center [41, 144] width 76 height 19
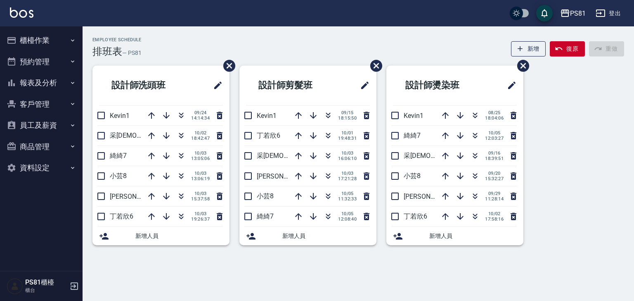
click at [39, 81] on button "報表及分析" at bounding box center [41, 82] width 76 height 21
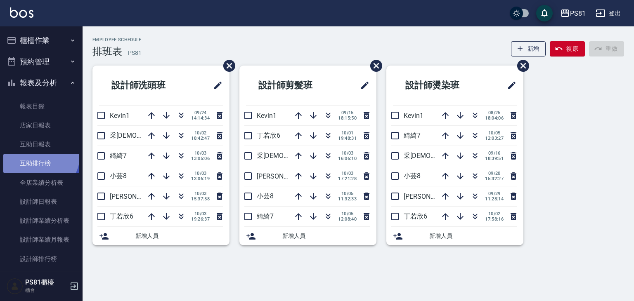
click at [37, 154] on link "互助排行榜" at bounding box center [41, 163] width 76 height 19
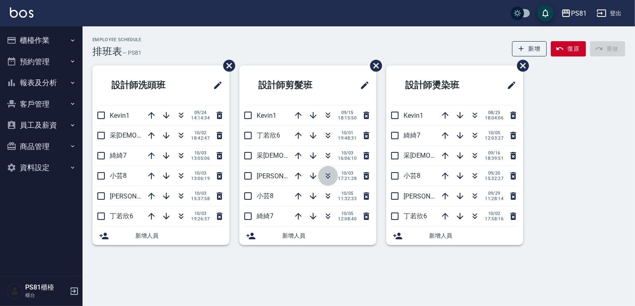
click at [329, 178] on icon "button" at bounding box center [328, 176] width 10 height 10
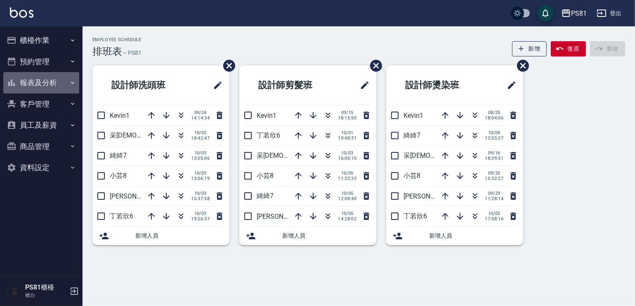
click at [53, 75] on button "報表及分析" at bounding box center [41, 82] width 76 height 21
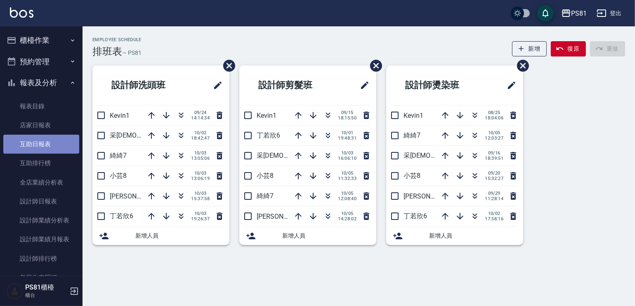
click at [64, 140] on link "互助日報表" at bounding box center [41, 144] width 76 height 19
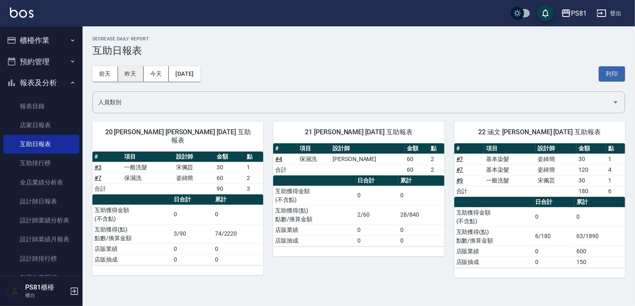
click at [139, 77] on button "昨天" at bounding box center [131, 73] width 26 height 15
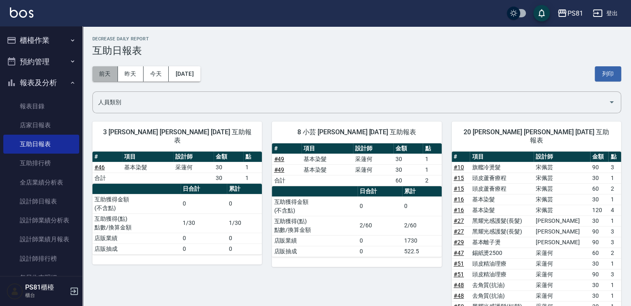
click at [111, 76] on button "前天" at bounding box center [105, 73] width 26 height 15
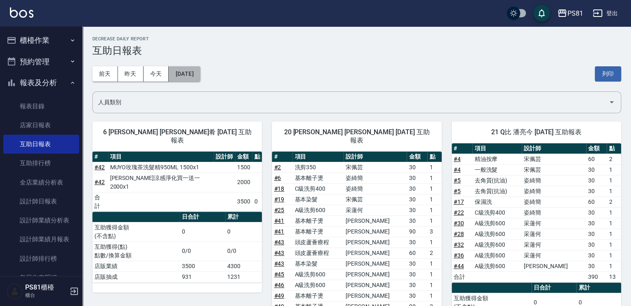
click at [200, 79] on button "[DATE]" at bounding box center [184, 73] width 31 height 15
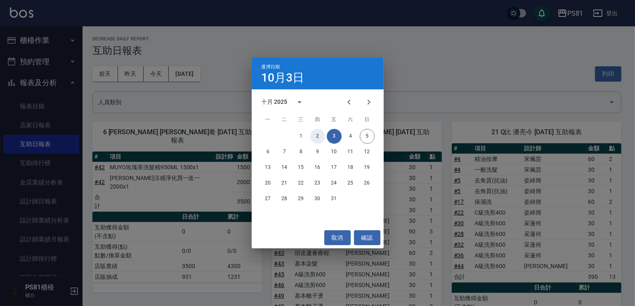
click at [318, 133] on button "2" at bounding box center [317, 136] width 15 height 15
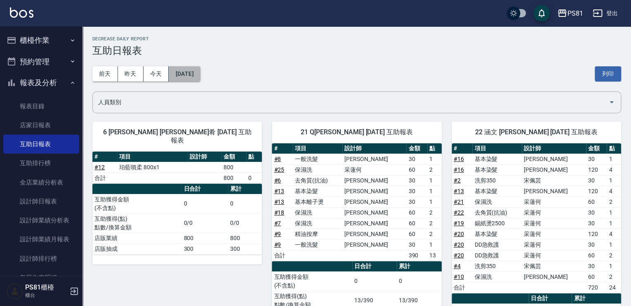
click at [171, 73] on button "[DATE]" at bounding box center [184, 73] width 31 height 15
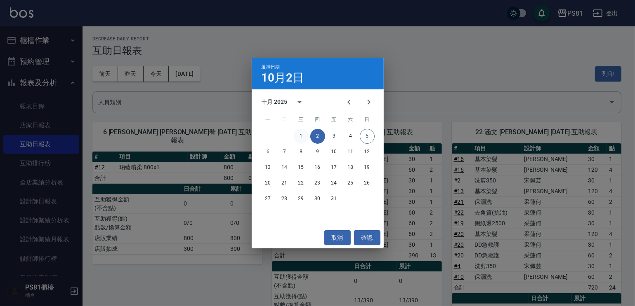
click at [299, 134] on button "1" at bounding box center [301, 136] width 15 height 15
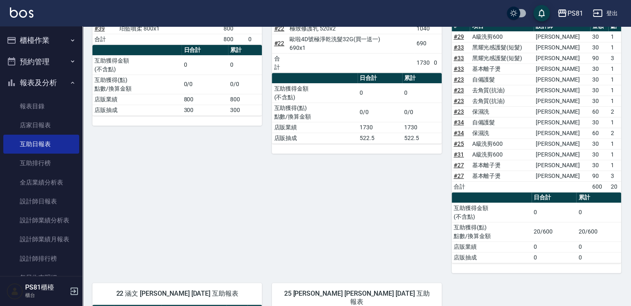
scroll to position [80, 0]
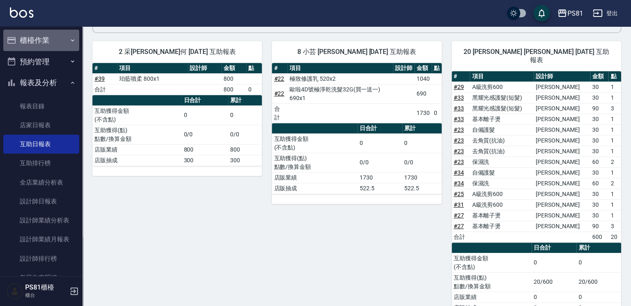
click at [69, 40] on icon "button" at bounding box center [72, 40] width 7 height 7
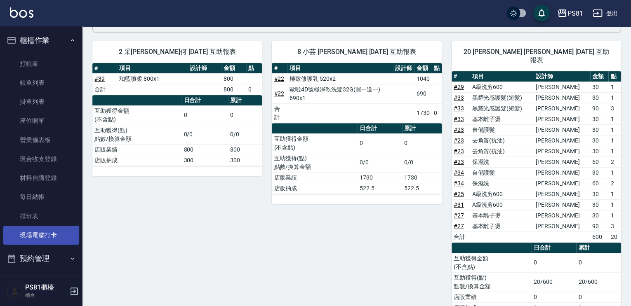
click at [31, 240] on link "現場電腦打卡" at bounding box center [41, 235] width 76 height 19
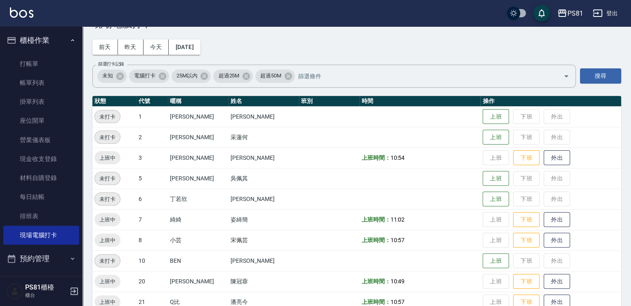
scroll to position [41, 0]
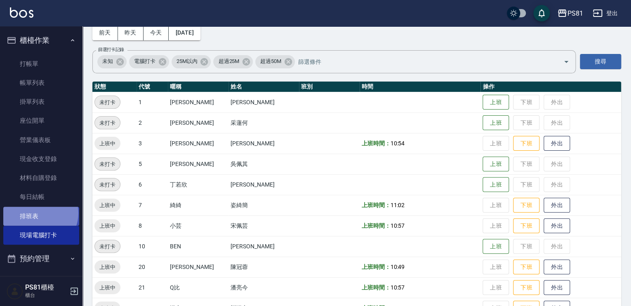
click at [40, 213] on link "排班表" at bounding box center [41, 216] width 76 height 19
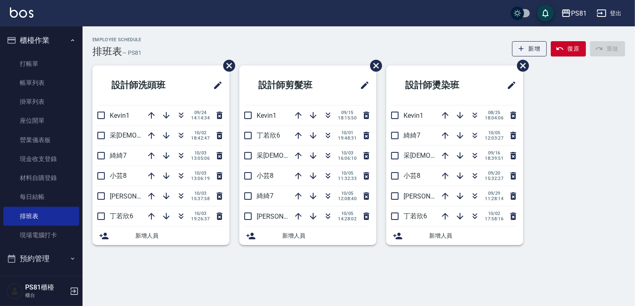
click at [273, 158] on p "采[DEMOGRAPHIC_DATA]2" at bounding box center [273, 156] width 32 height 9
click at [327, 177] on icon "button" at bounding box center [328, 176] width 10 height 10
click at [51, 287] on h5 "PS81櫃檯" at bounding box center [46, 288] width 42 height 8
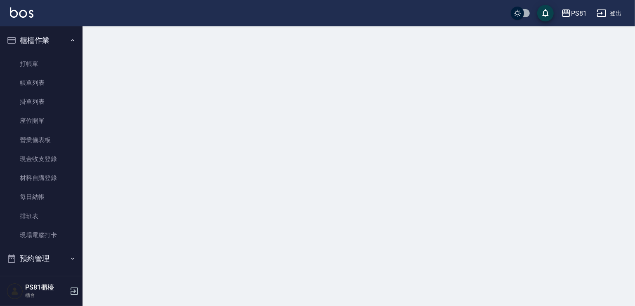
click at [51, 287] on h5 "PS81櫃檯" at bounding box center [46, 288] width 42 height 8
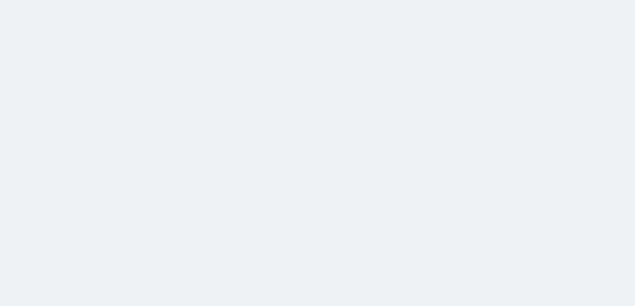
drag, startPoint x: 80, startPoint y: 11, endPoint x: 73, endPoint y: 10, distance: 7.9
click at [81, 0] on html at bounding box center [317, 0] width 635 height 0
